Goal: Check status: Check status

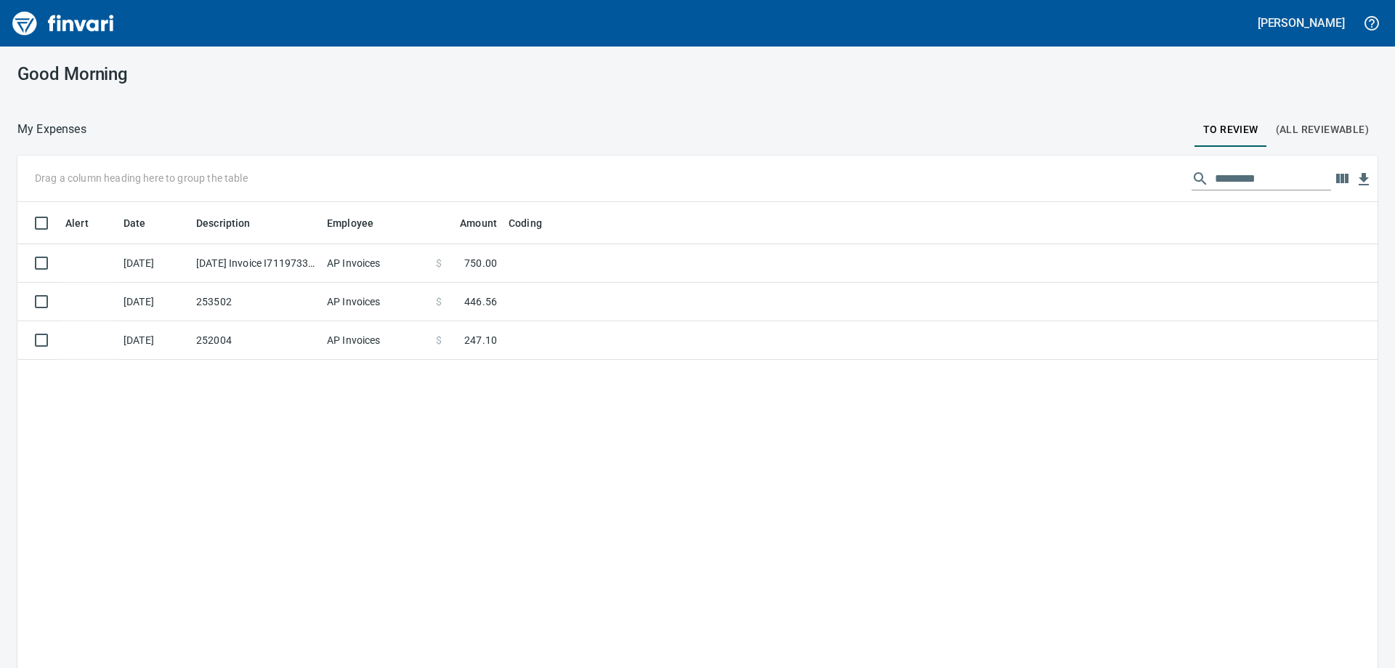
scroll to position [497, 1338]
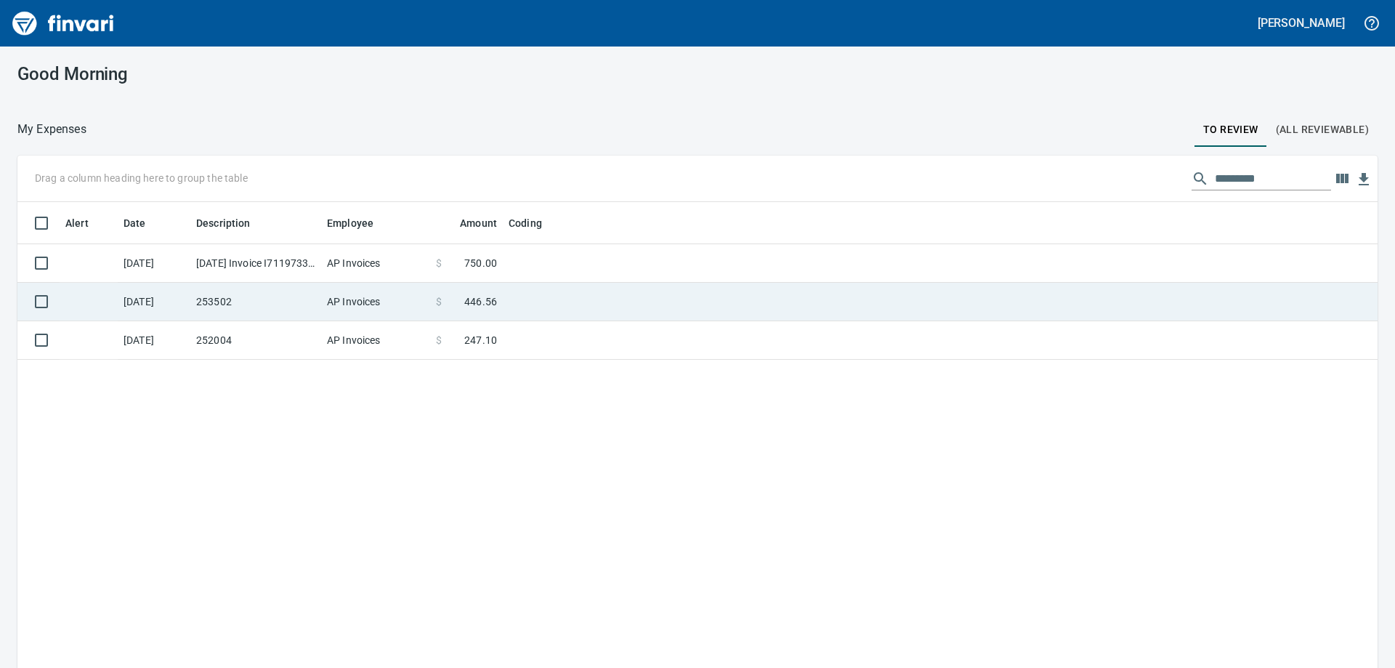
click at [285, 295] on td "253502" at bounding box center [255, 302] width 131 height 38
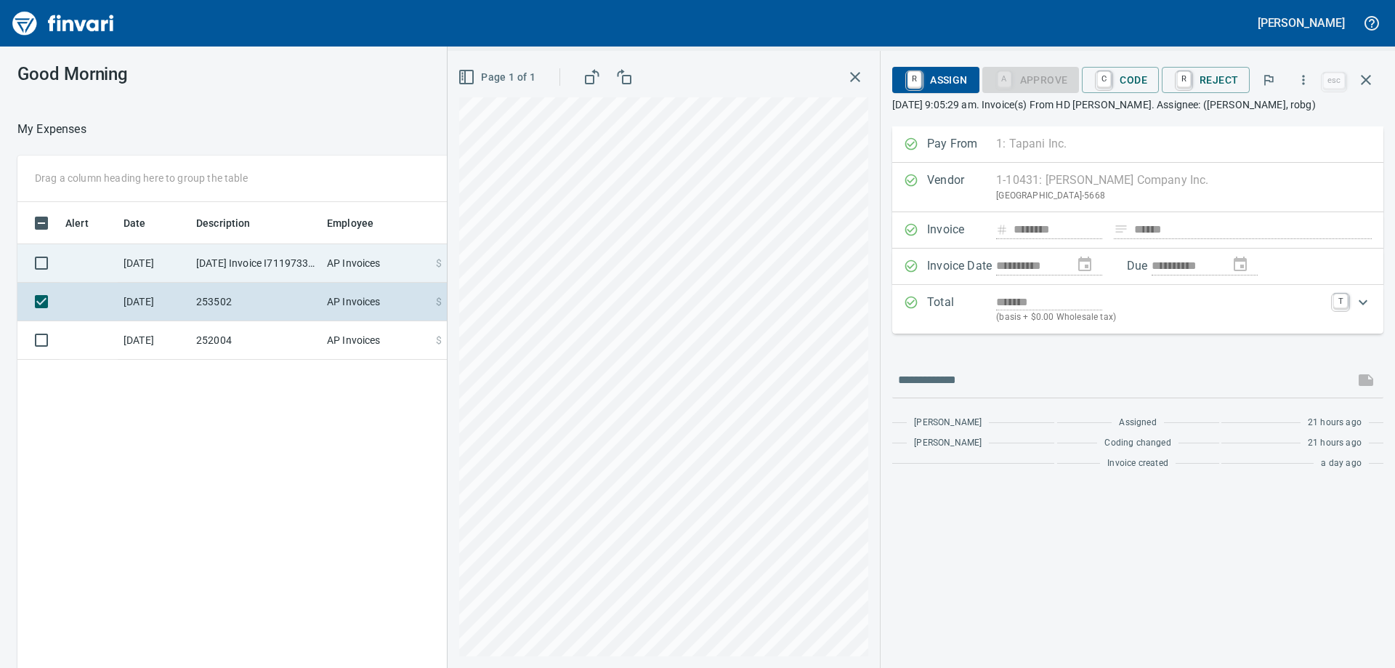
scroll to position [497, 975]
click at [203, 259] on td "[DATE] Invoice I7119733 from [PERSON_NAME] Company Inc. (1-10431)" at bounding box center [255, 263] width 131 height 38
